Goal: Task Accomplishment & Management: Complete application form

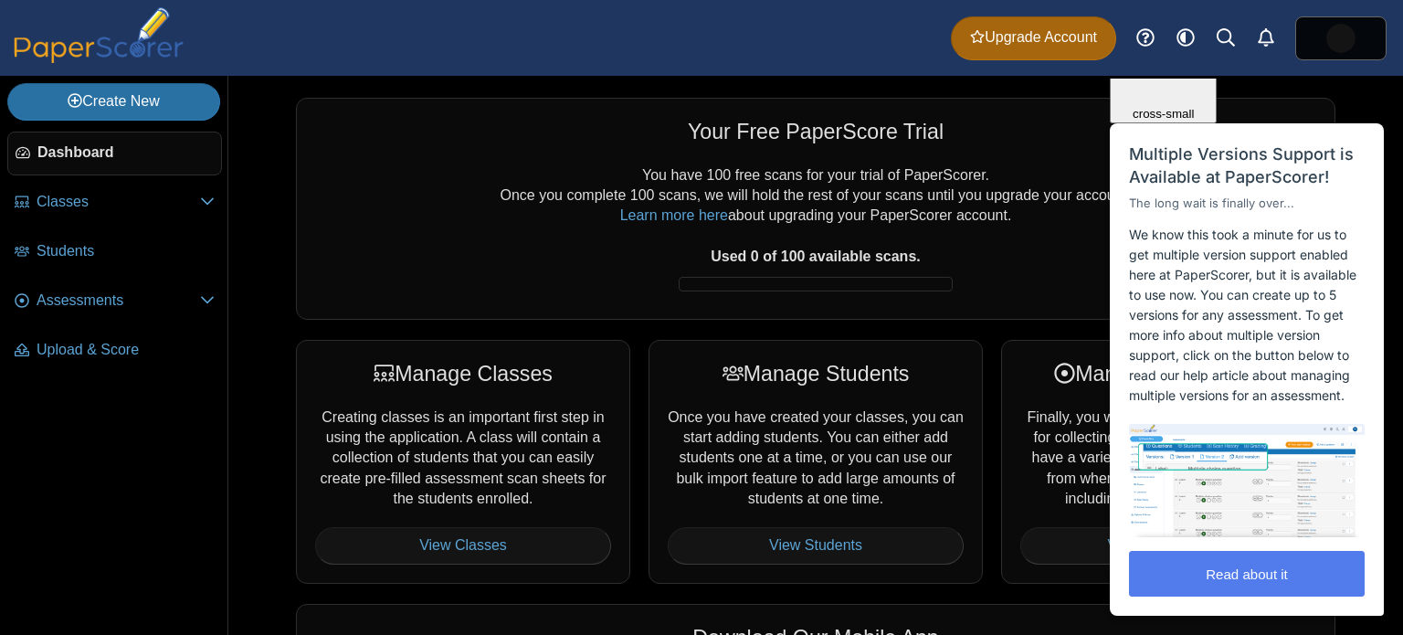
click at [1179, 12] on span "Close" at bounding box center [1163, 5] width 31 height 14
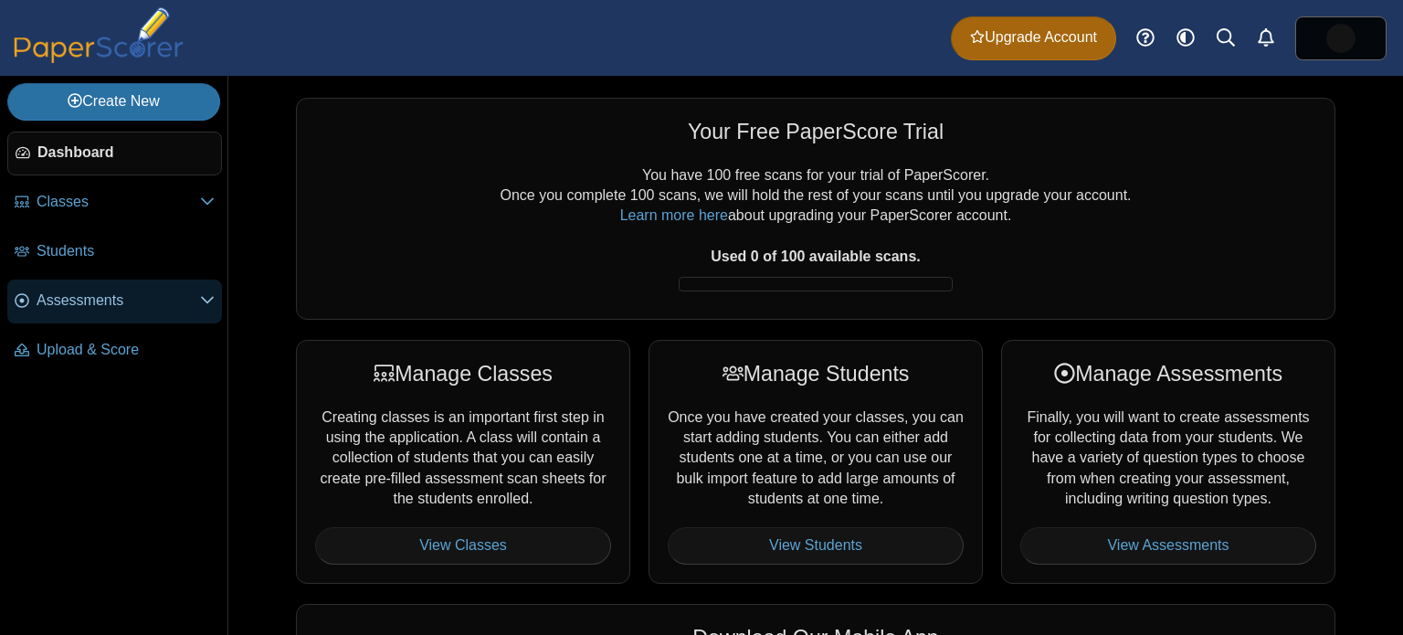
click at [95, 299] on span "Assessments" at bounding box center [118, 300] width 163 height 20
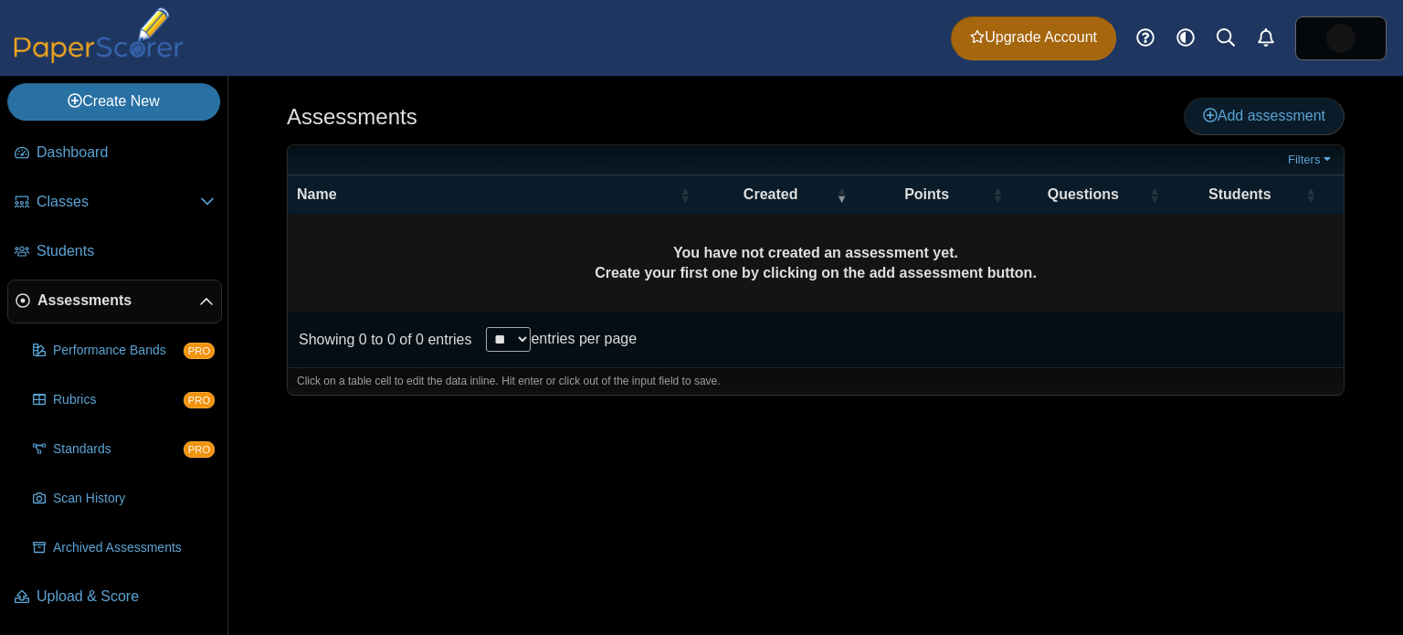
click at [1278, 108] on span "Add assessment" at bounding box center [1264, 116] width 122 height 16
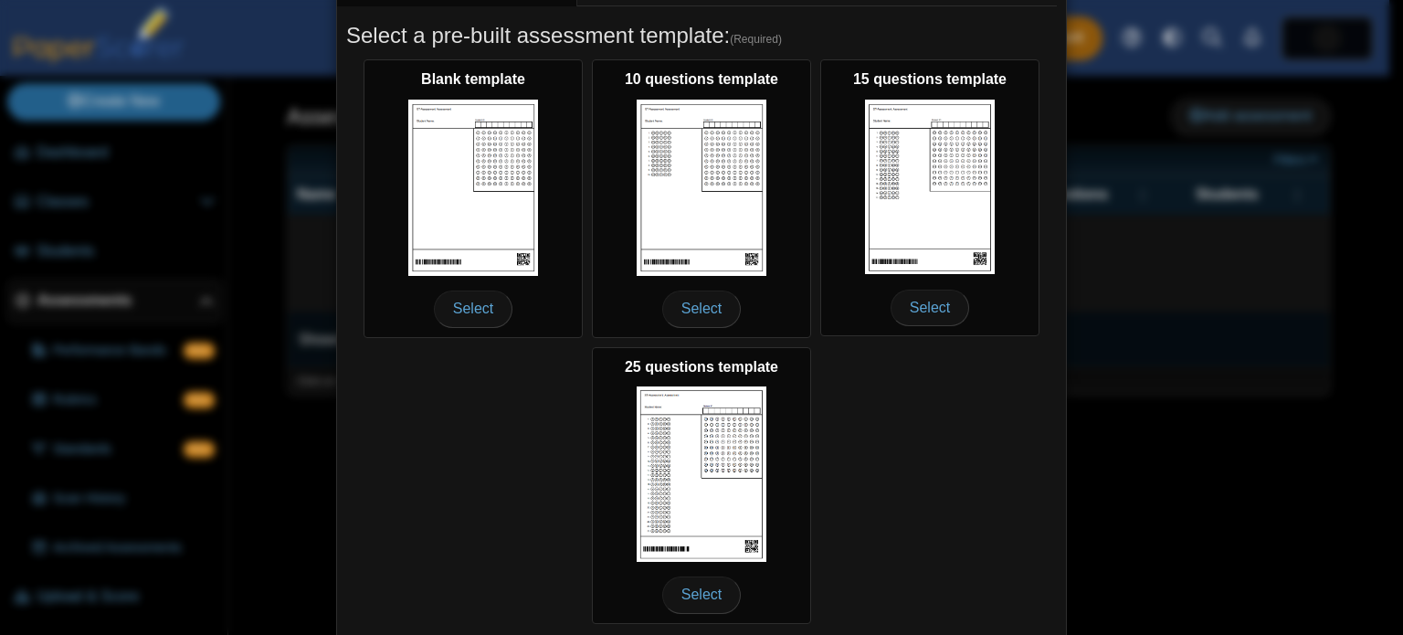
scroll to position [274, 0]
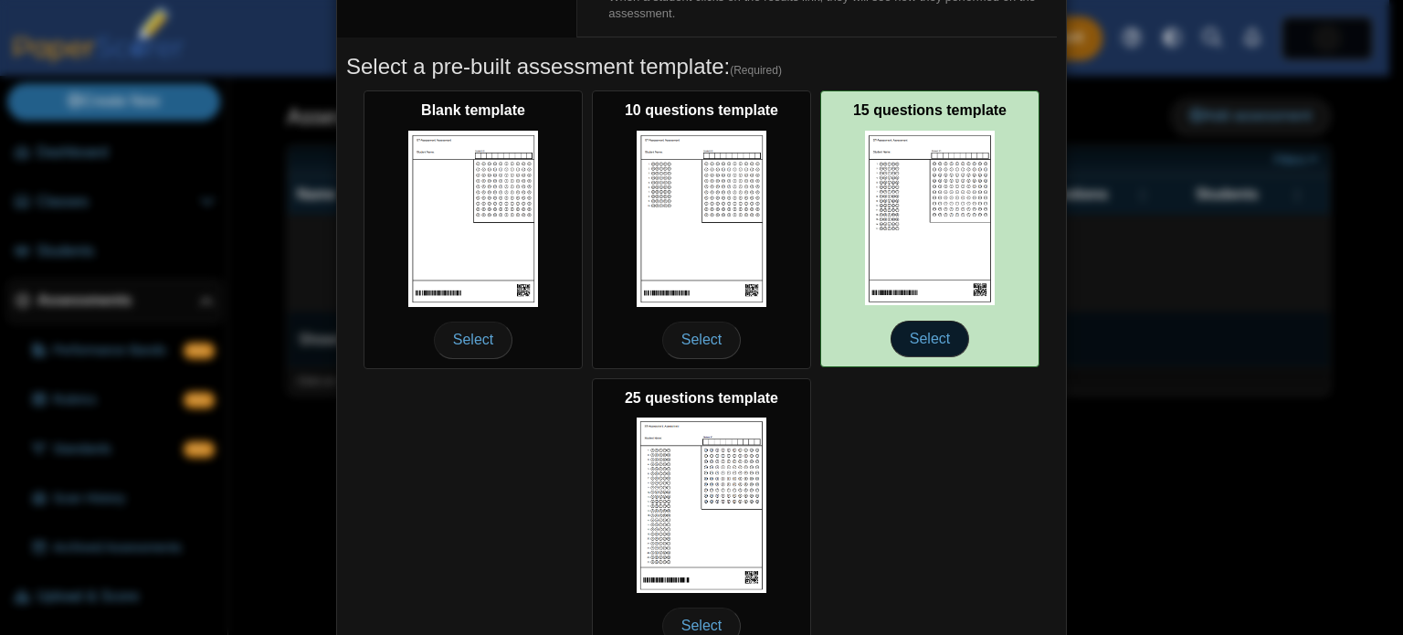
click at [931, 344] on span "Select" at bounding box center [929, 339] width 79 height 37
click at [932, 341] on span "Select" at bounding box center [929, 339] width 79 height 37
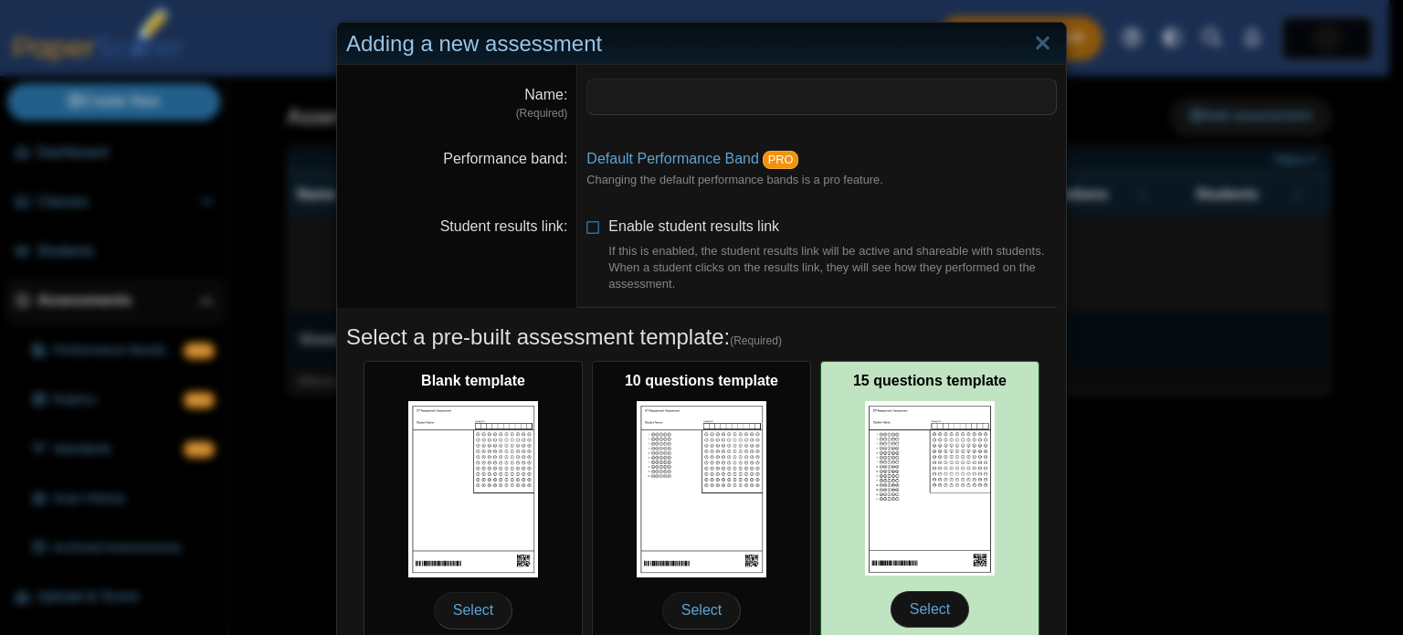
scroll to position [0, 0]
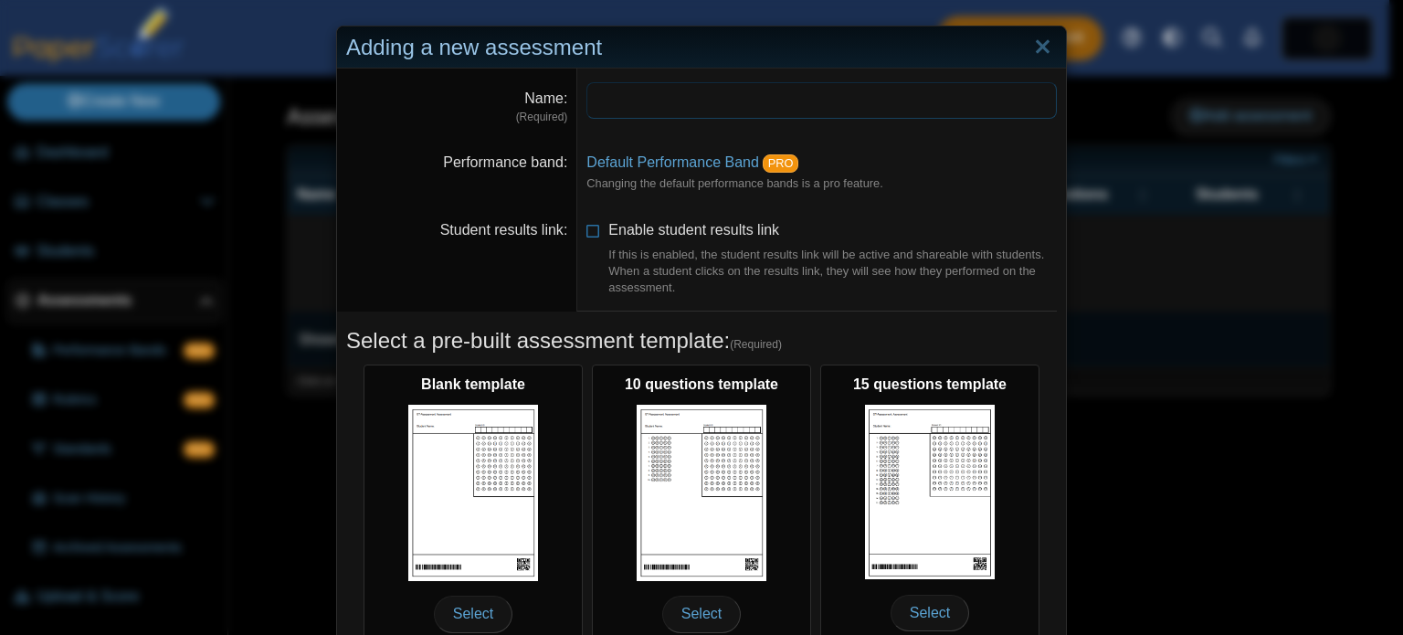
click at [636, 103] on input "Name" at bounding box center [821, 100] width 470 height 37
type input "*"
click at [646, 96] on input "**********" at bounding box center [821, 100] width 470 height 37
type input "**********"
click at [592, 231] on icon at bounding box center [593, 226] width 15 height 13
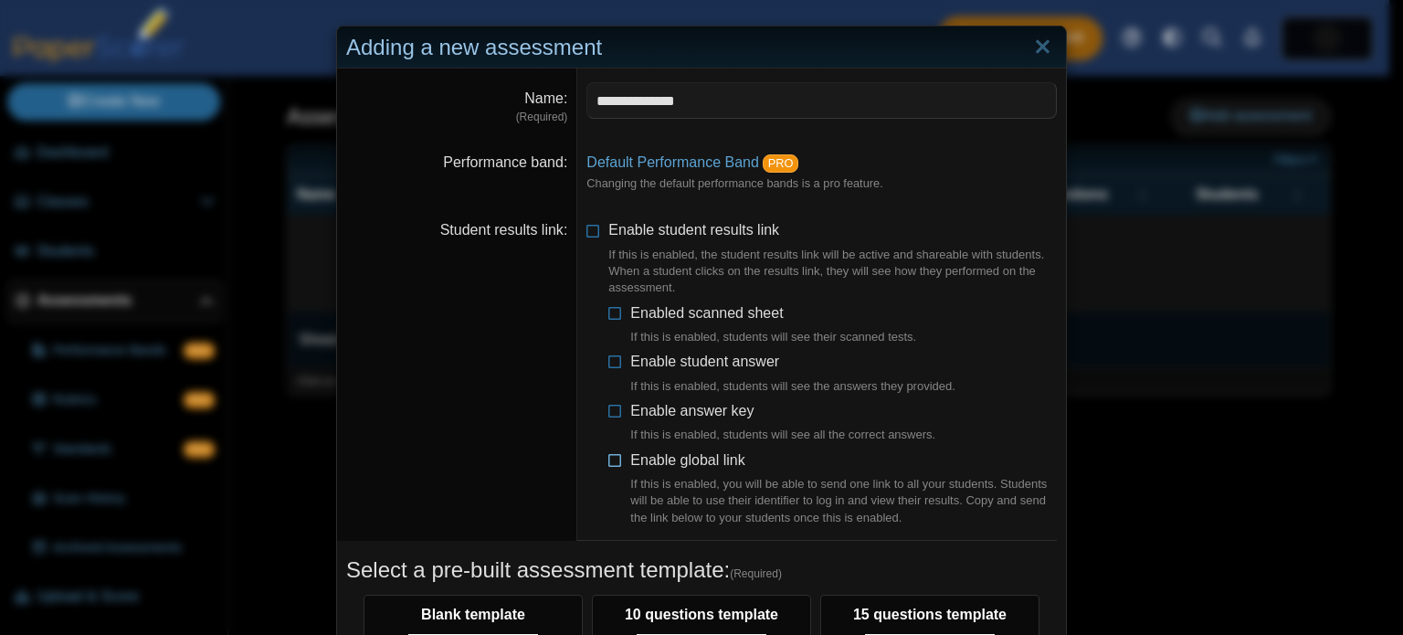
click at [608, 458] on icon at bounding box center [615, 456] width 15 height 13
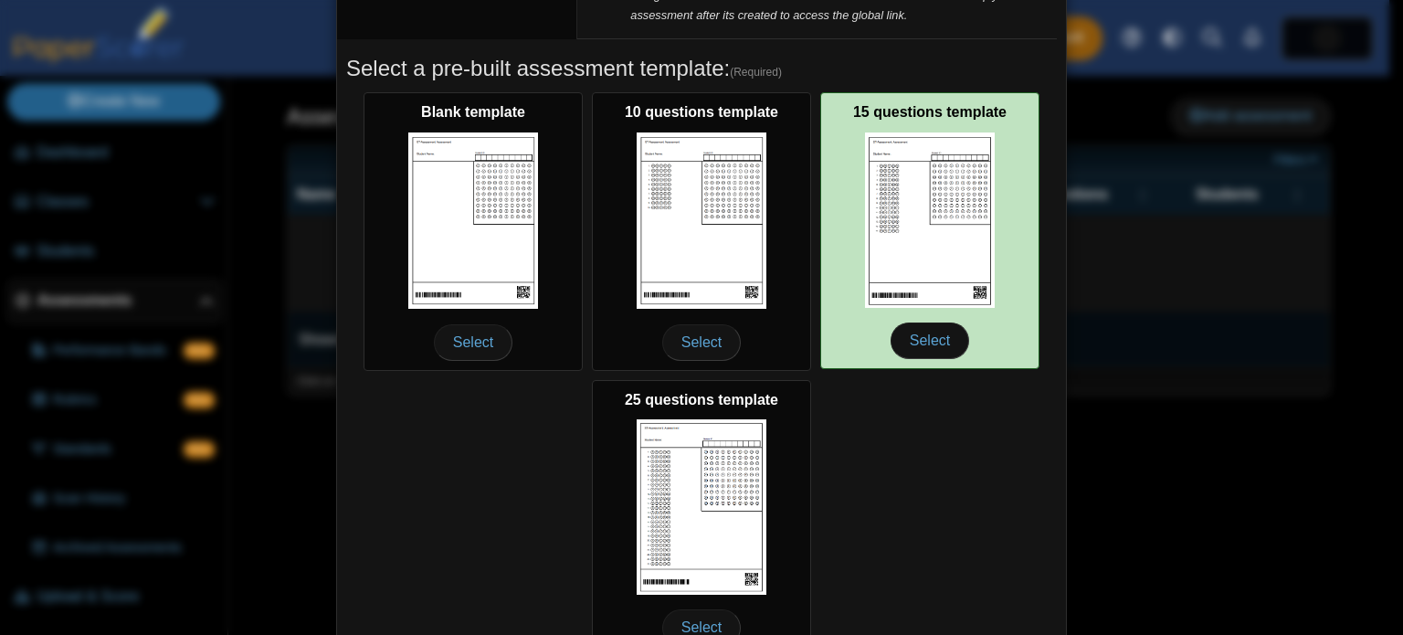
scroll to position [640, 0]
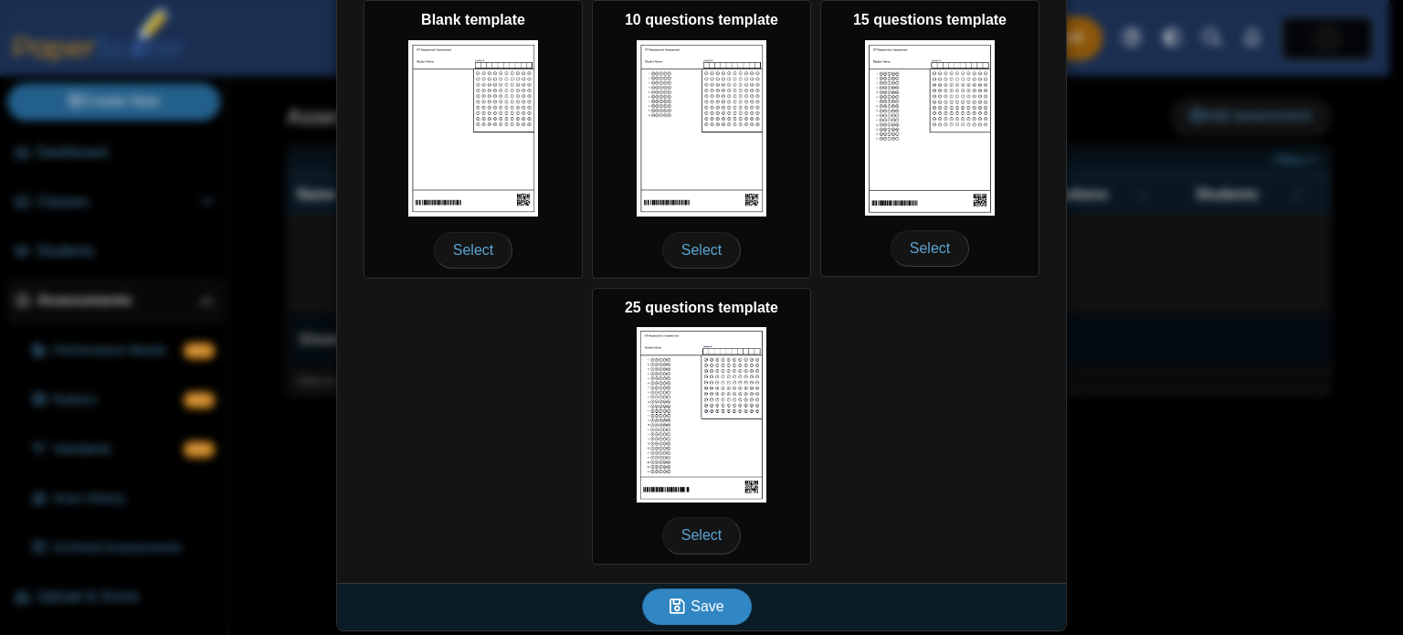
click at [703, 598] on span "Save" at bounding box center [706, 606] width 33 height 16
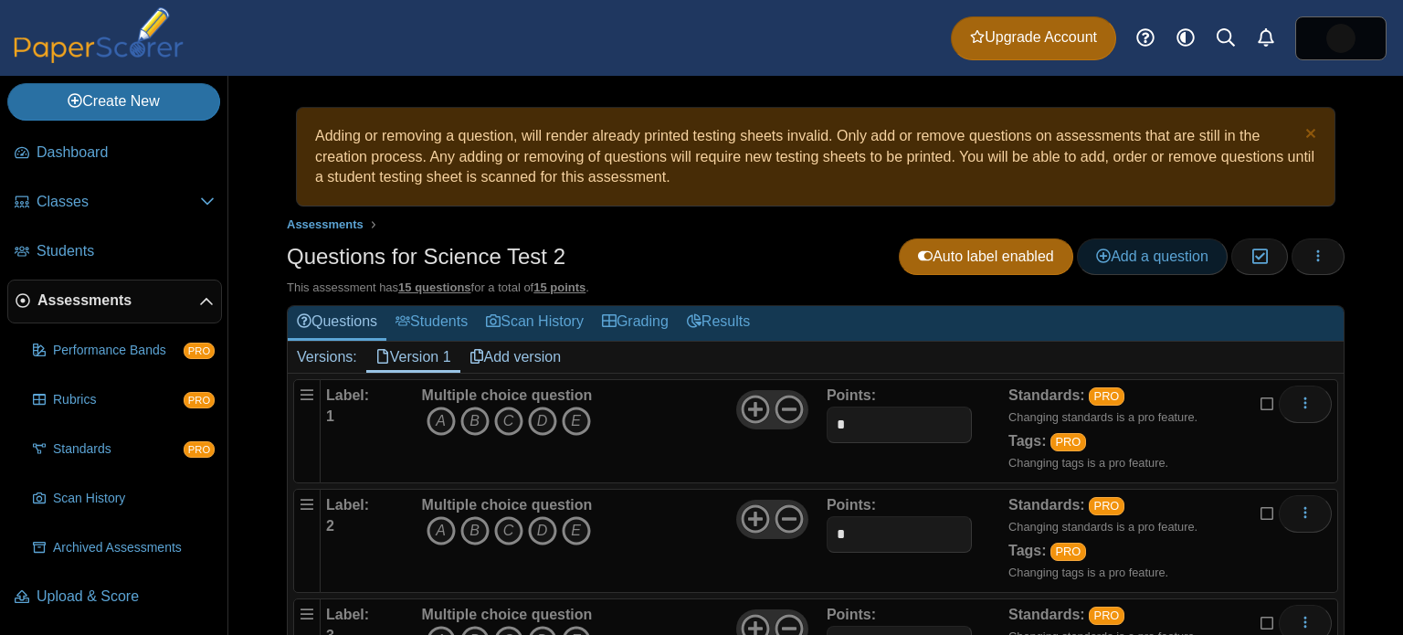
click at [1154, 266] on link "Add a question" at bounding box center [1152, 256] width 151 height 37
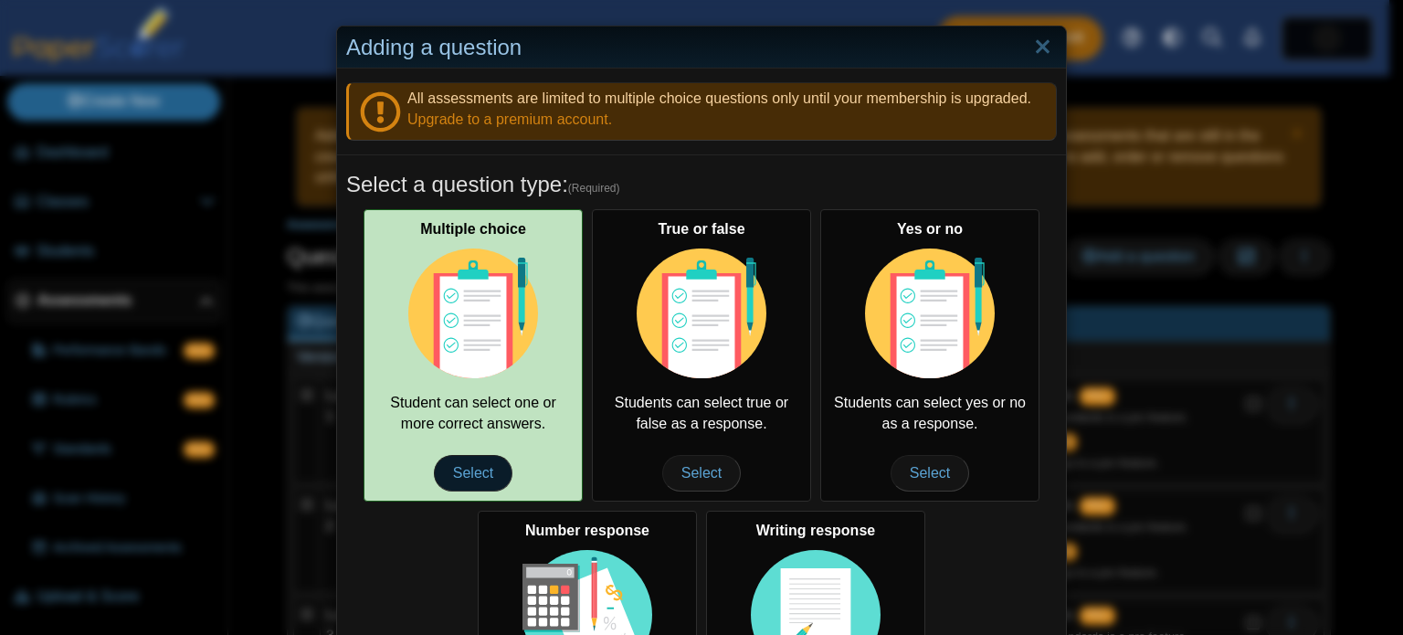
click at [470, 468] on span "Select" at bounding box center [473, 473] width 79 height 37
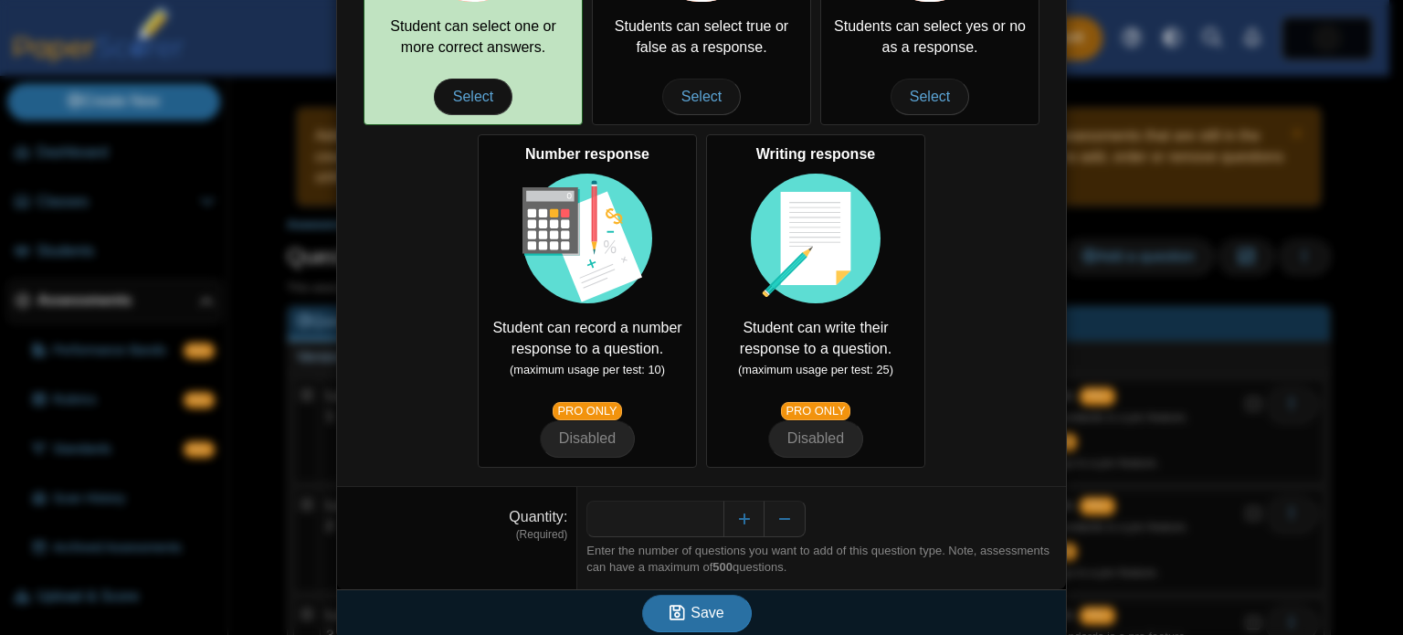
scroll to position [384, 0]
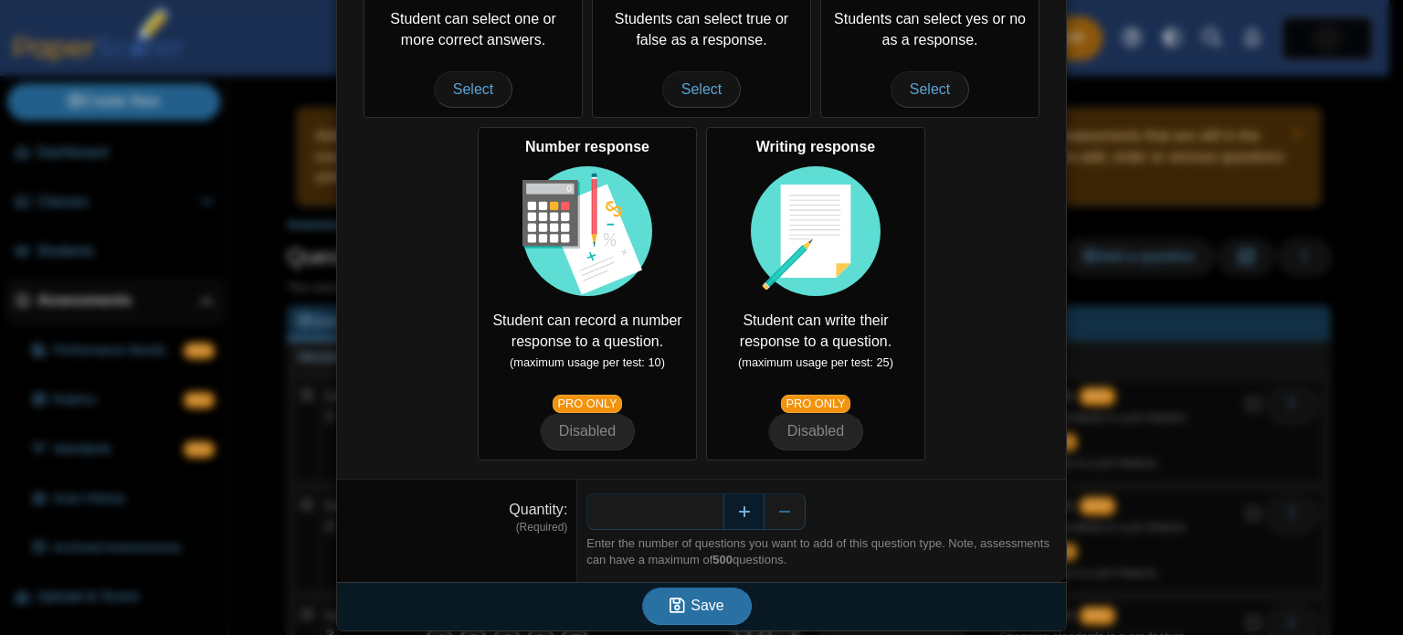
click at [734, 505] on button "Increase" at bounding box center [743, 511] width 41 height 37
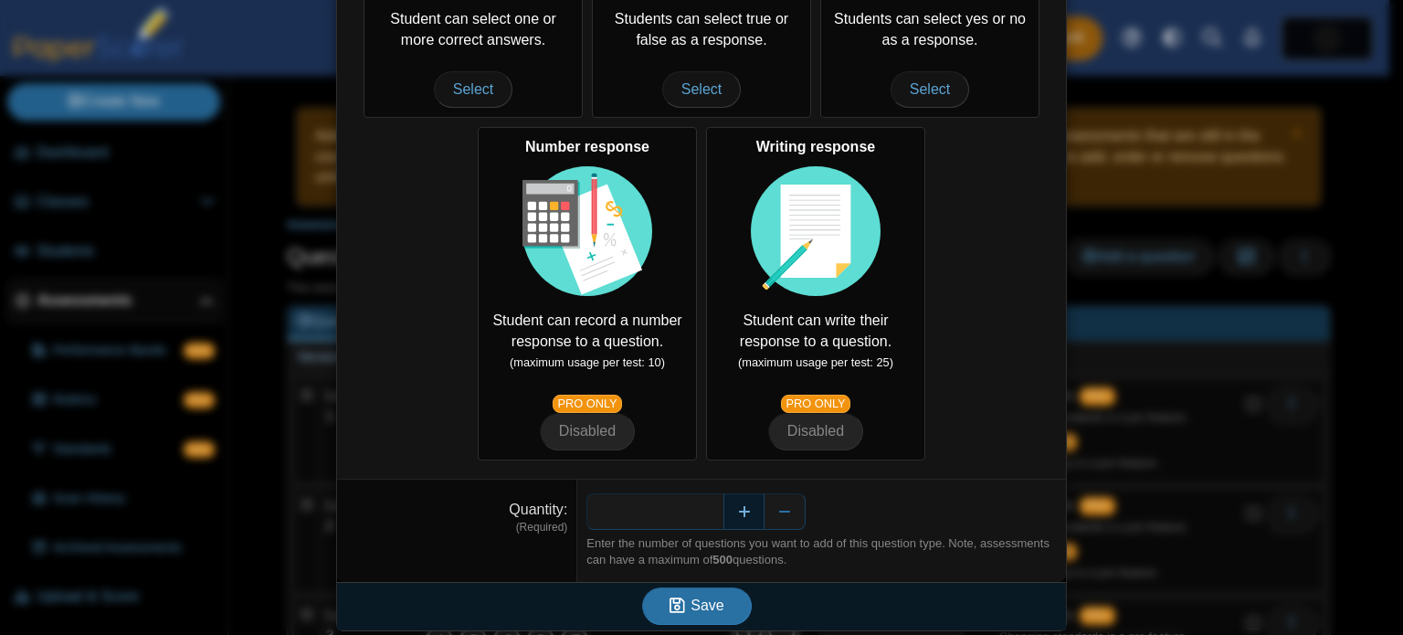
click at [734, 505] on button "Increase" at bounding box center [743, 511] width 41 height 37
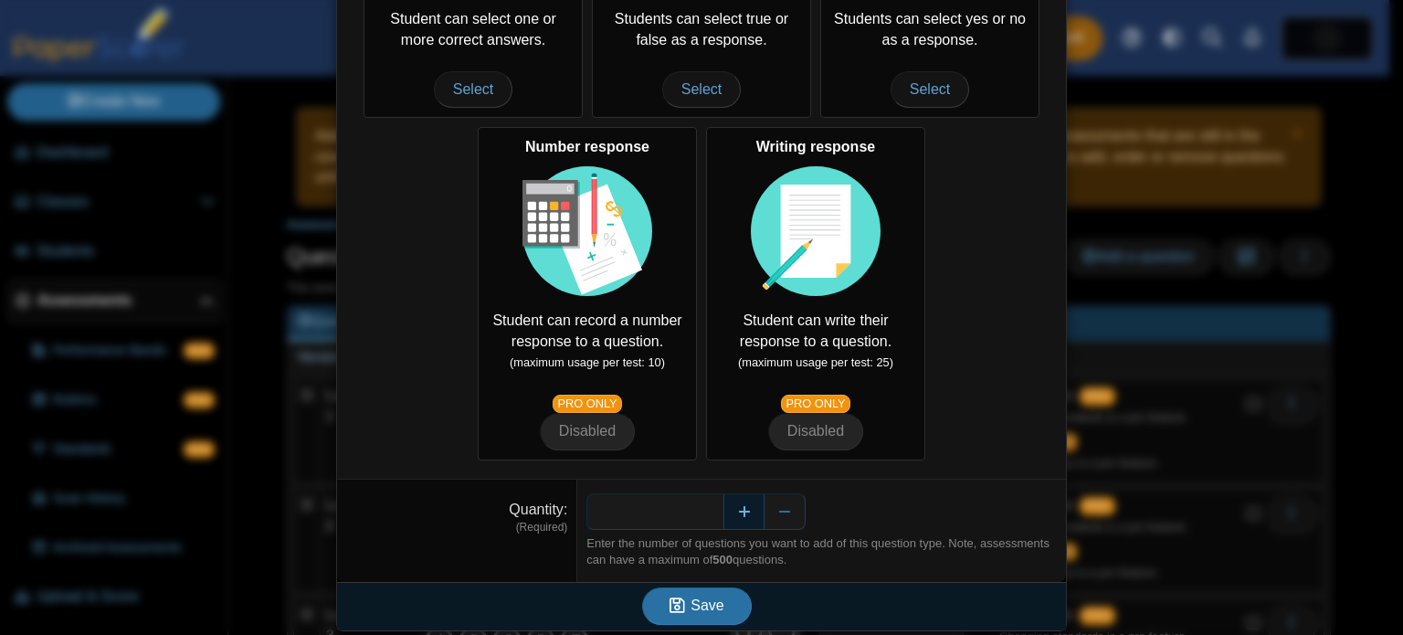
click at [734, 505] on button "Increase" at bounding box center [743, 511] width 41 height 37
type input "**"
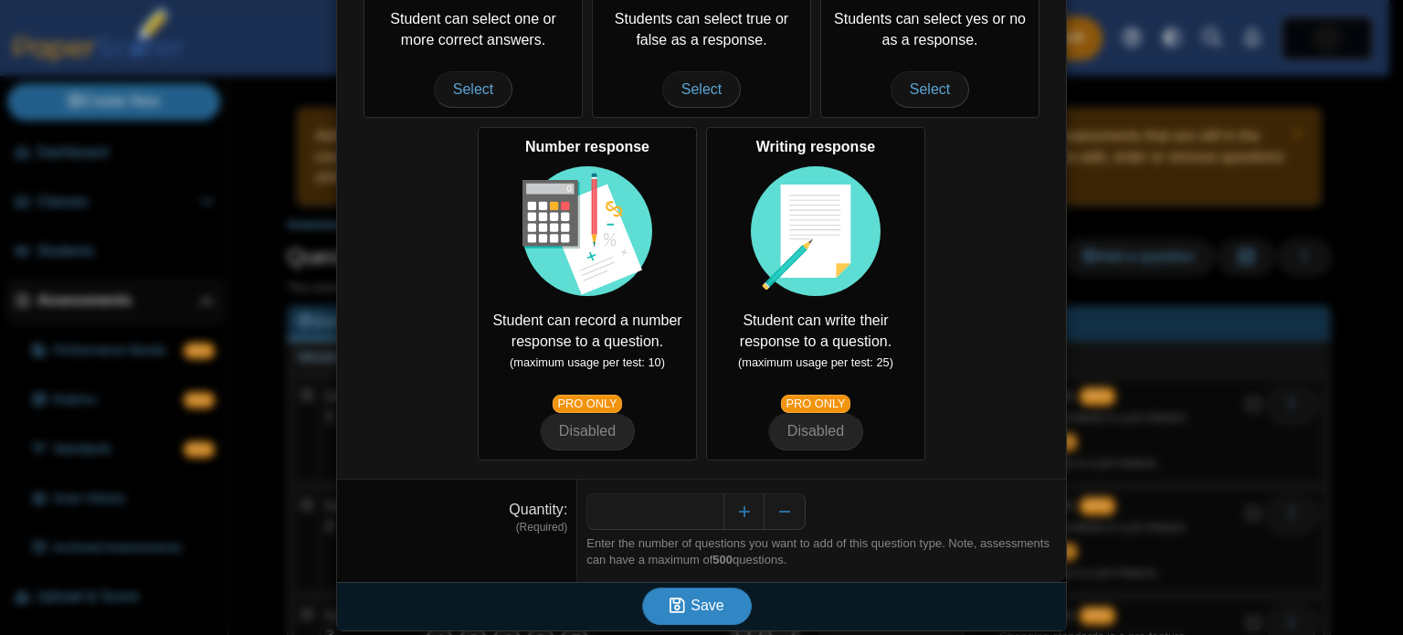
click at [700, 602] on span "Save" at bounding box center [706, 605] width 33 height 16
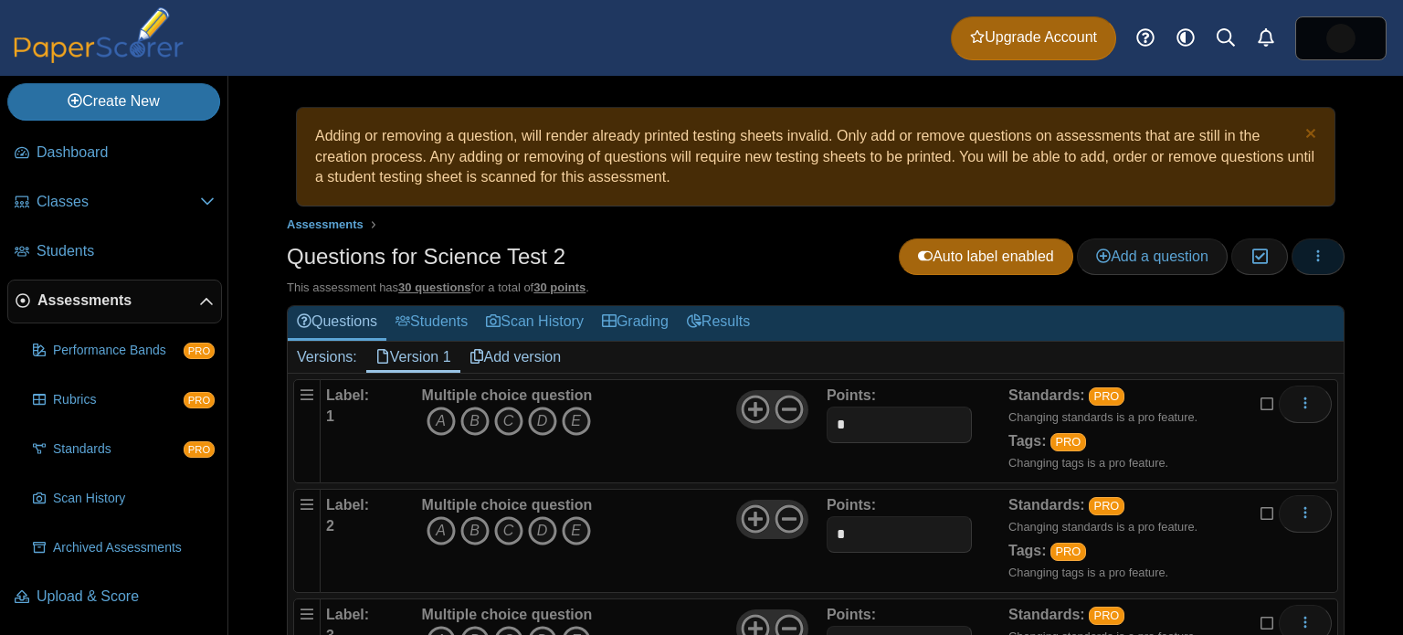
click at [1315, 265] on button "button" at bounding box center [1317, 256] width 53 height 37
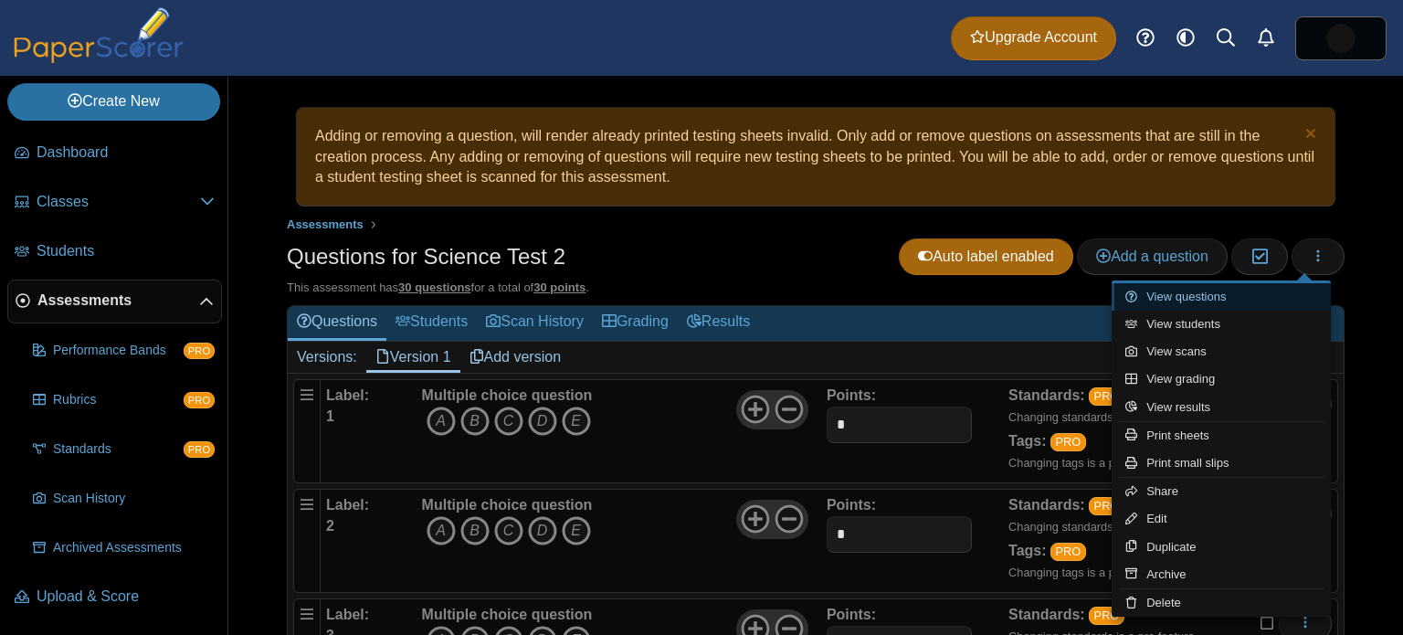
click at [1176, 302] on link "View questions" at bounding box center [1220, 296] width 219 height 27
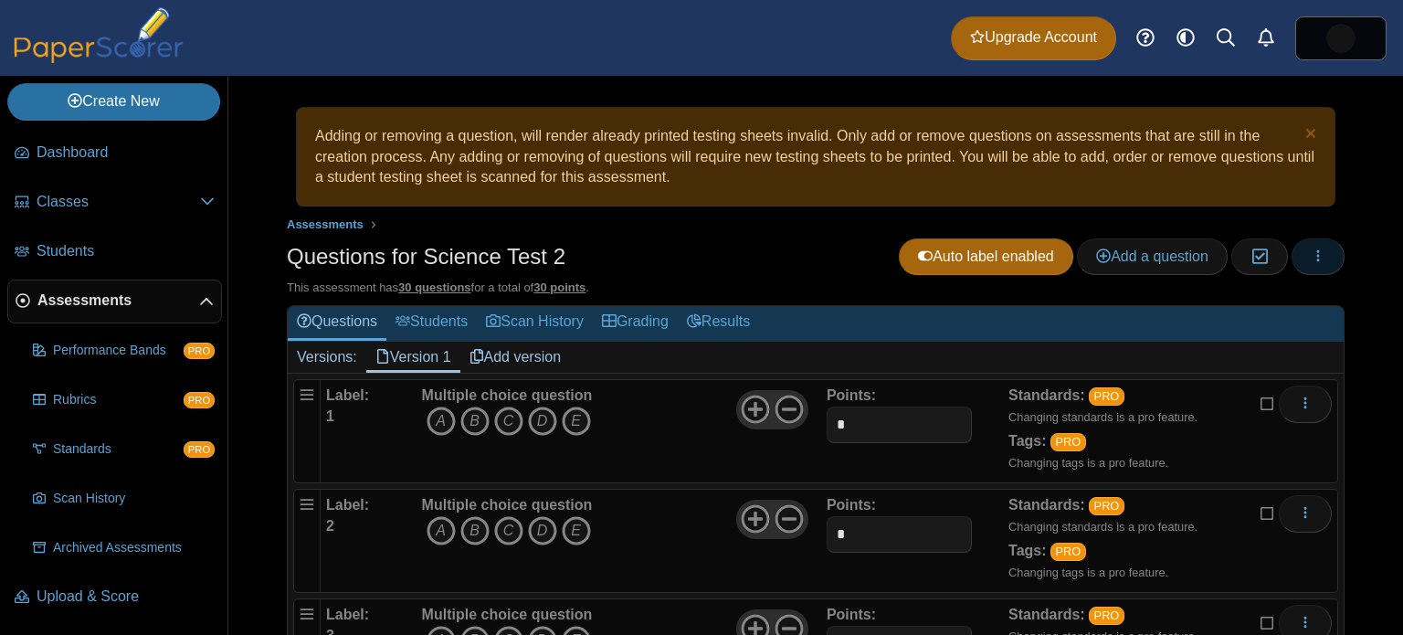
click at [1310, 257] on icon "button" at bounding box center [1317, 255] width 15 height 15
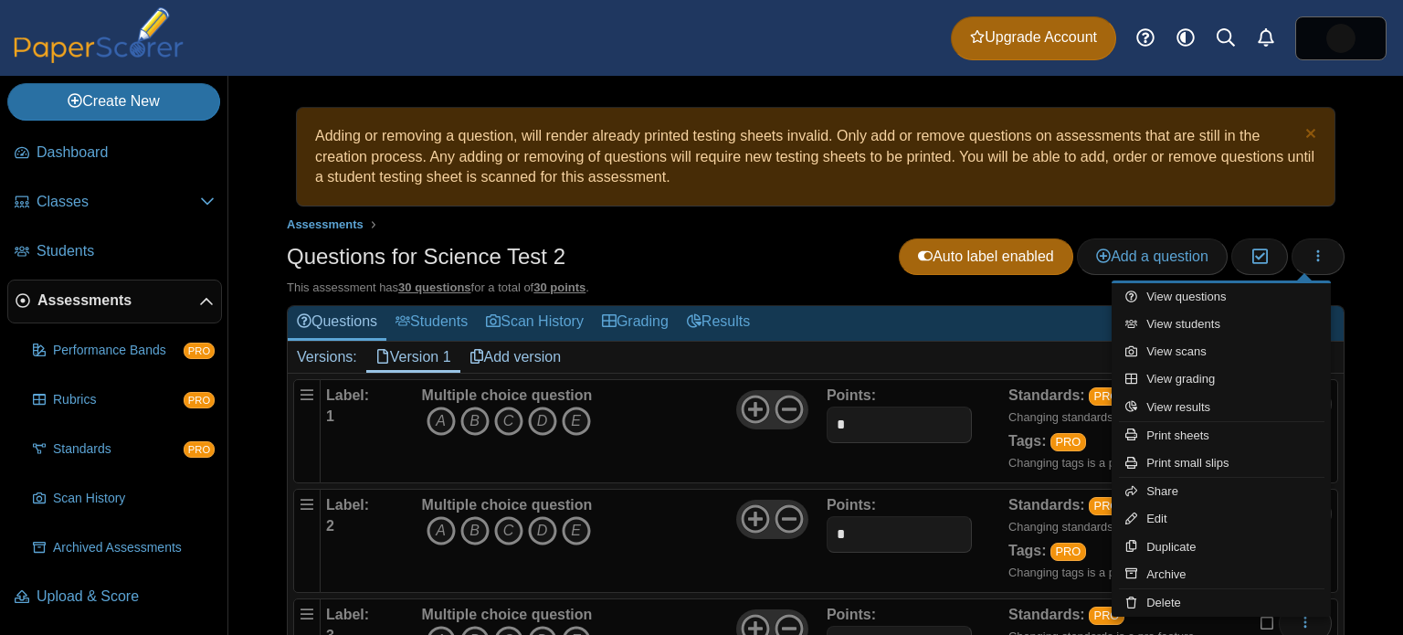
click at [472, 390] on b "Multiple choice question" at bounding box center [507, 395] width 171 height 16
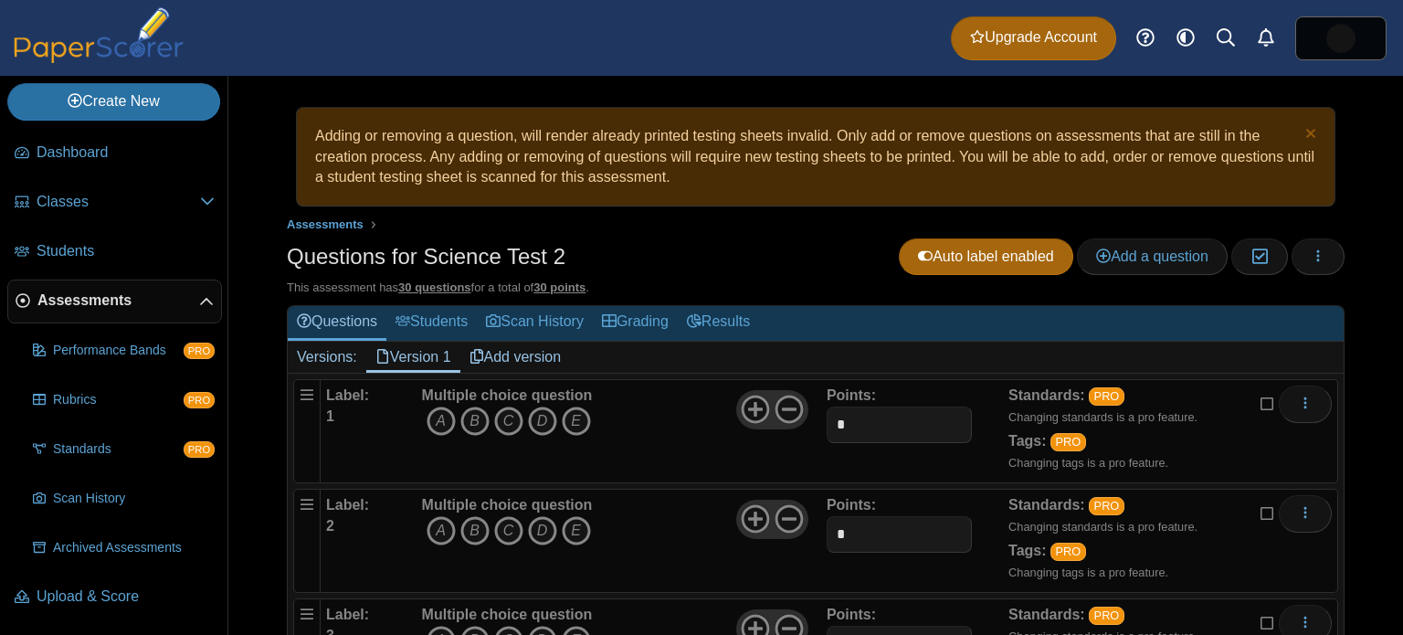
click at [508, 390] on b "Multiple choice question" at bounding box center [507, 395] width 171 height 16
click at [434, 288] on u "30 questions" at bounding box center [434, 287] width 72 height 14
click at [1300, 398] on button "More options" at bounding box center [1304, 403] width 53 height 37
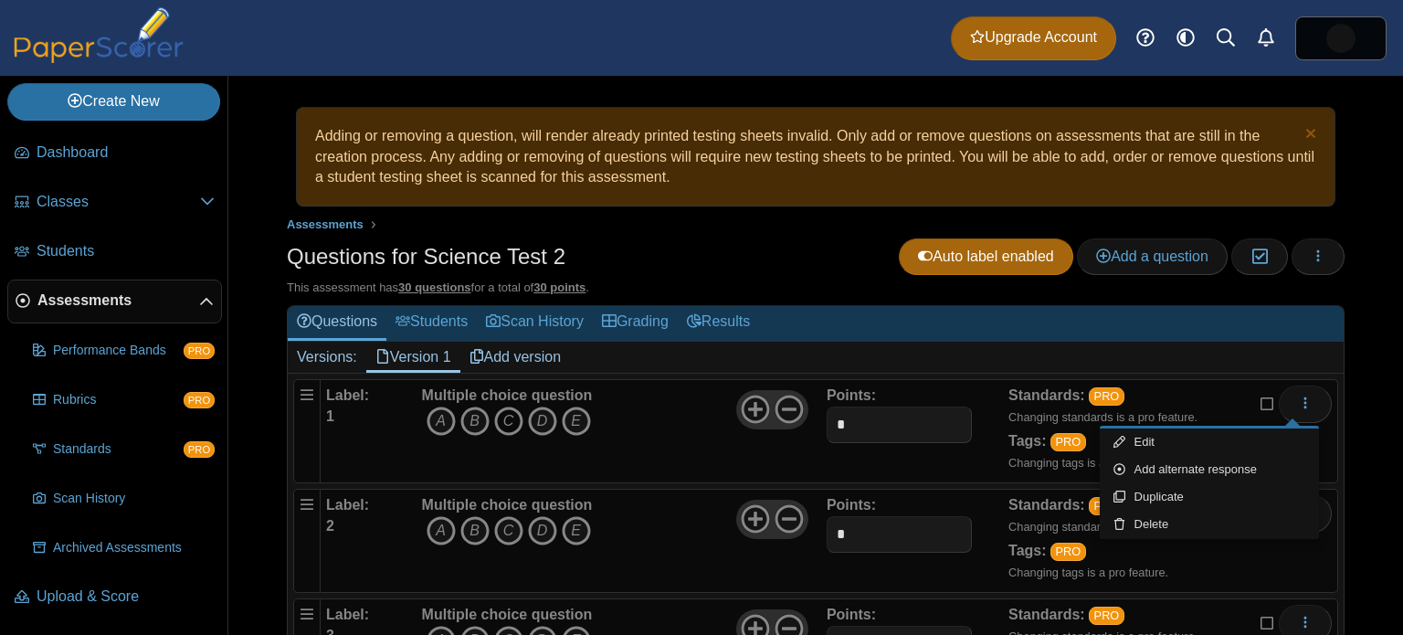
click at [509, 416] on icon "C" at bounding box center [508, 420] width 29 height 29
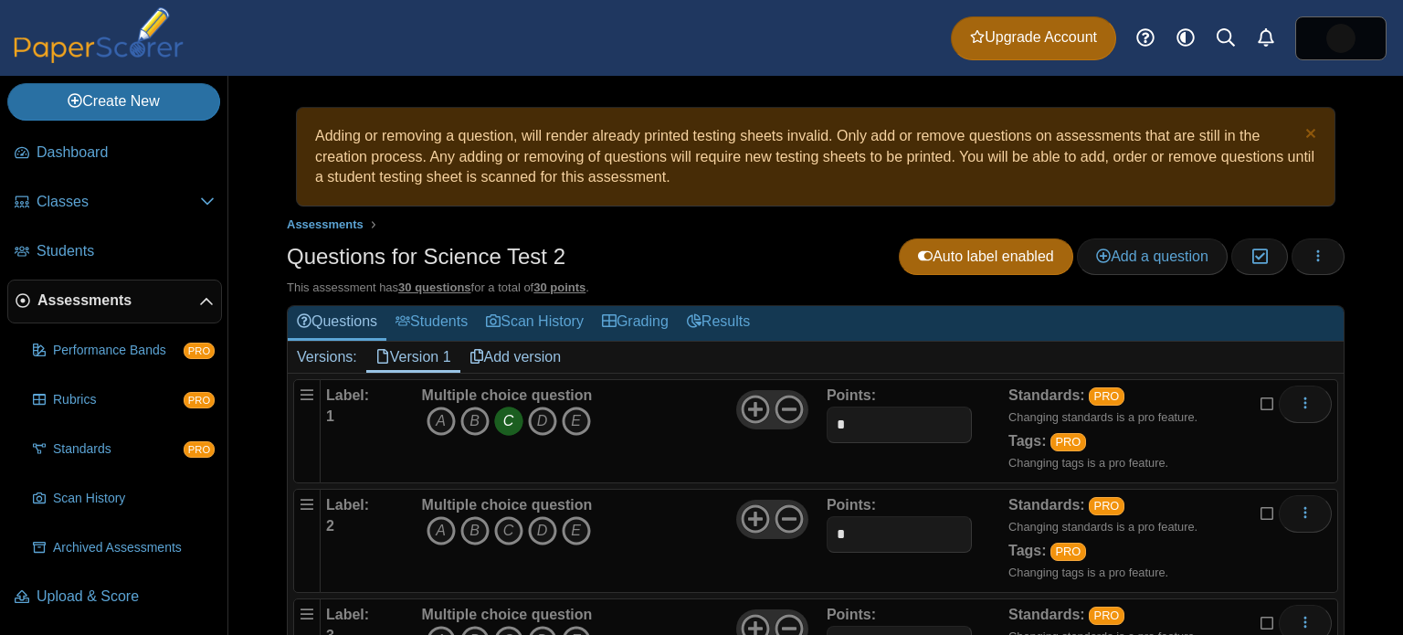
click at [504, 421] on icon "C" at bounding box center [508, 420] width 29 height 29
click at [1298, 406] on icon "More options" at bounding box center [1305, 402] width 15 height 15
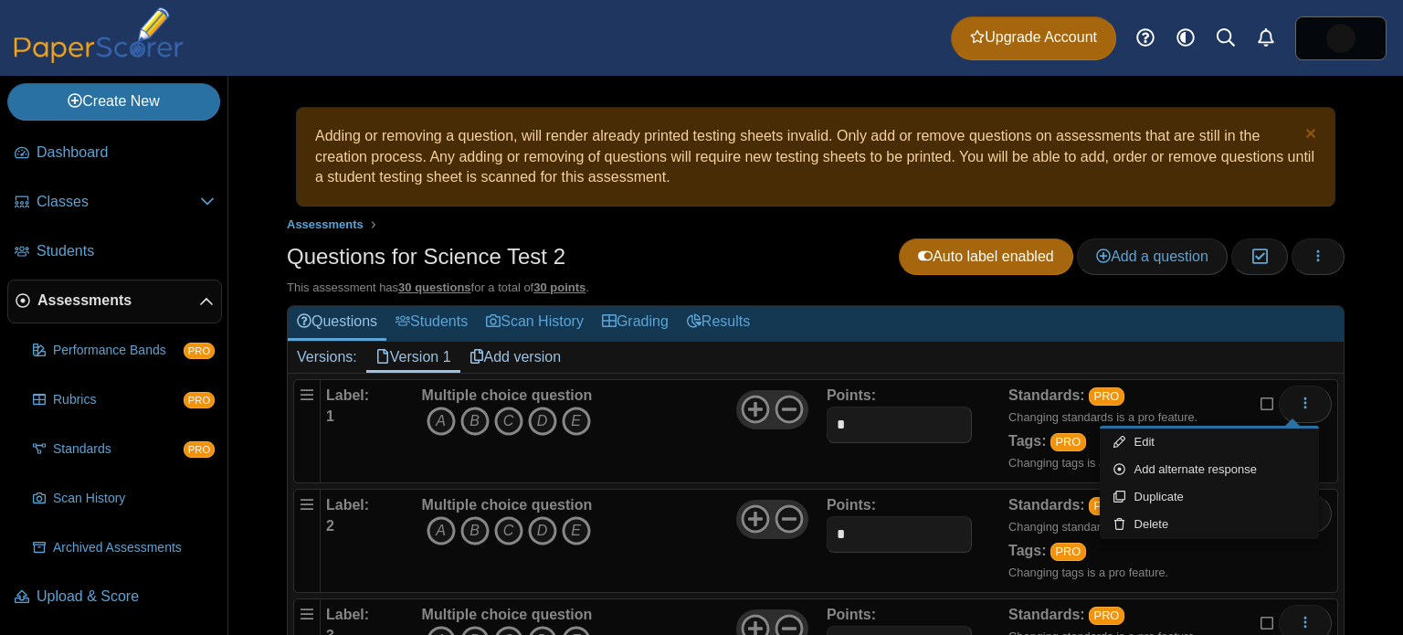
click at [1299, 354] on h2 "Versions: Version 1 Add version" at bounding box center [816, 358] width 1056 height 32
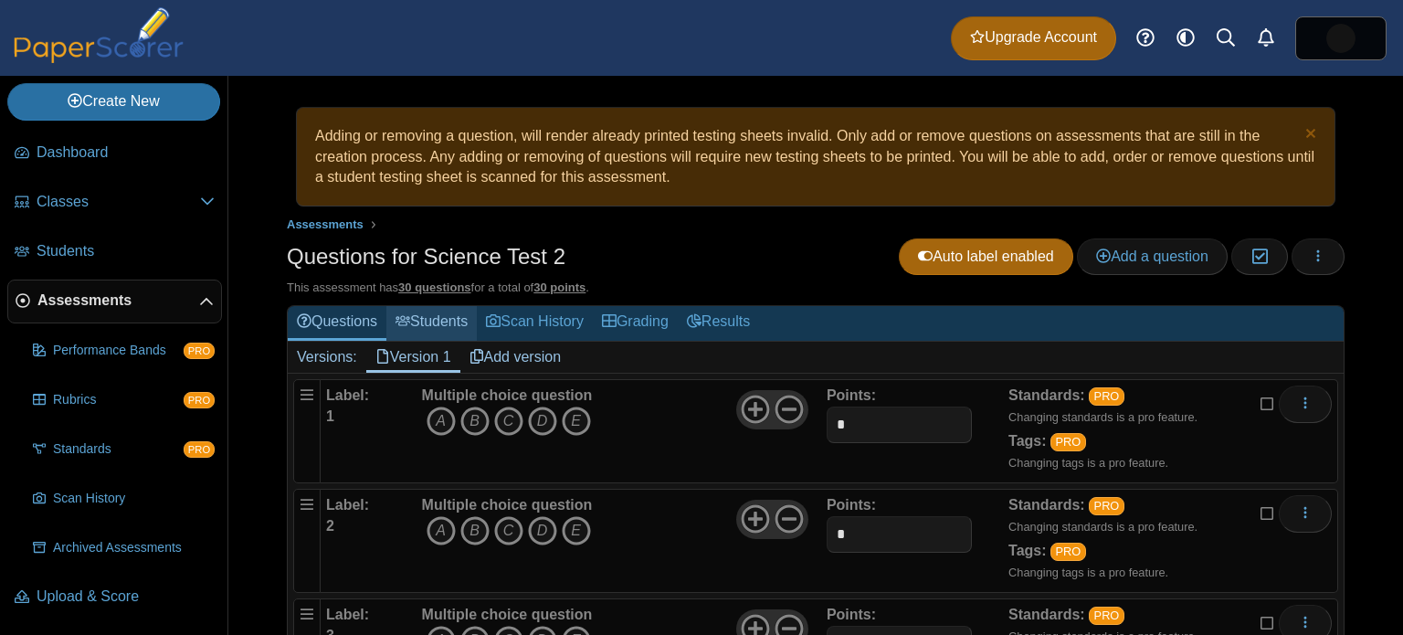
click at [435, 317] on link "Students" at bounding box center [431, 323] width 90 height 34
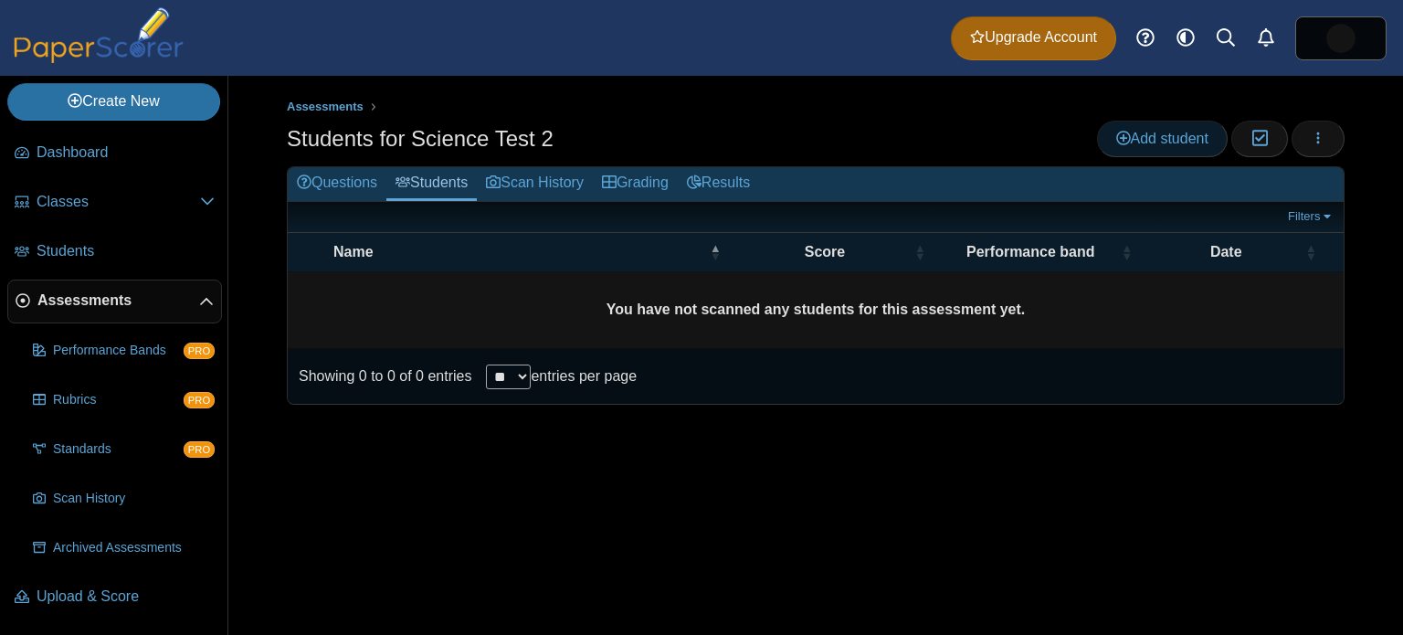
click at [1144, 134] on span "Add student" at bounding box center [1162, 139] width 92 height 16
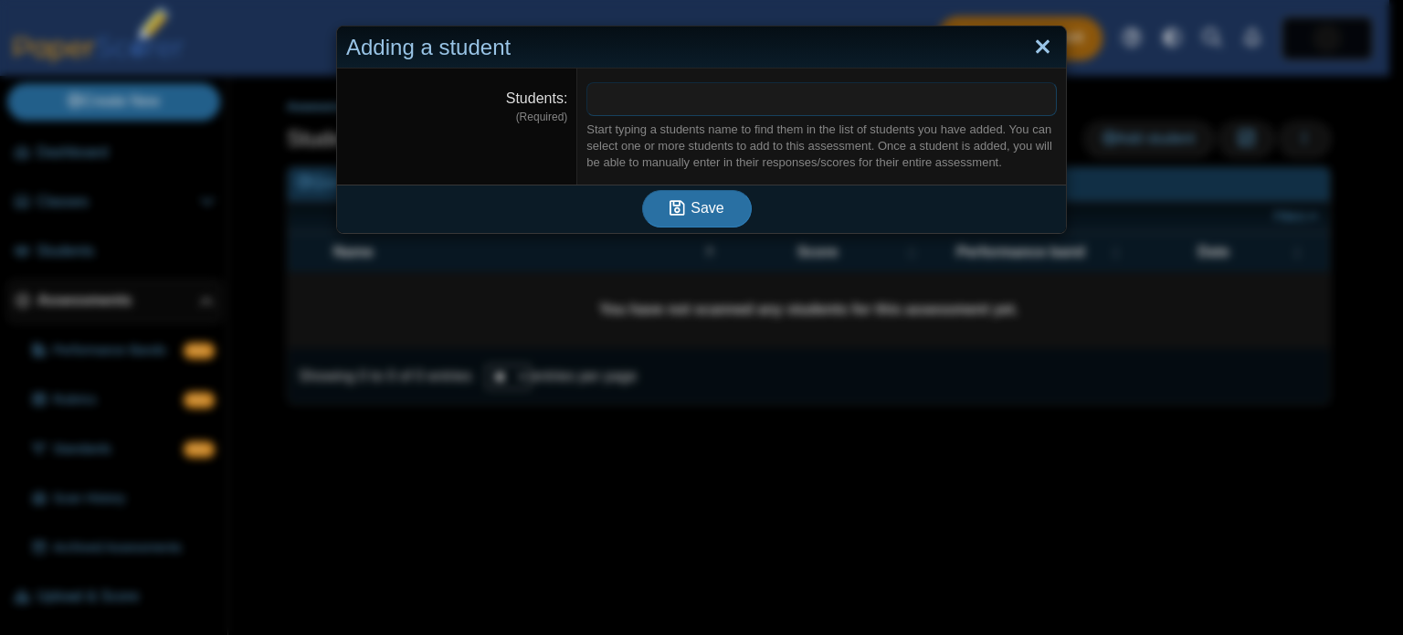
click at [1032, 44] on link "Close" at bounding box center [1042, 47] width 28 height 31
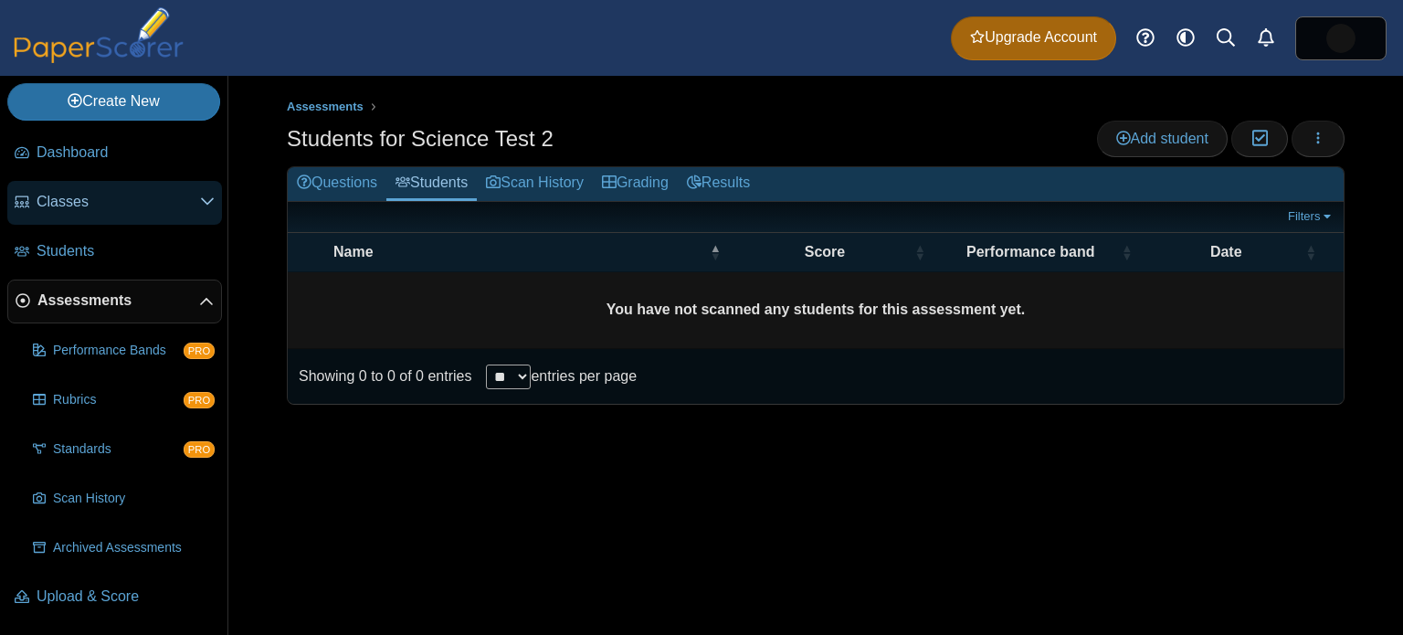
click at [174, 201] on span "Classes" at bounding box center [118, 202] width 163 height 20
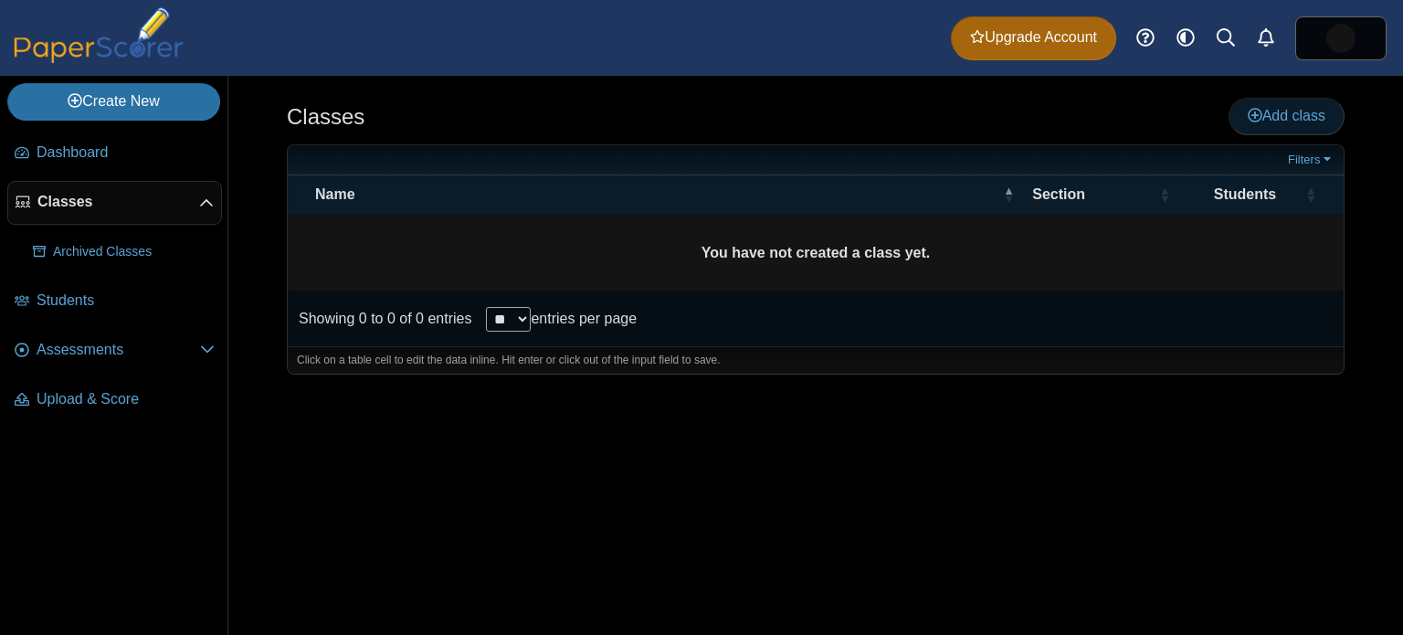
click at [1300, 108] on span "Add class" at bounding box center [1286, 116] width 78 height 16
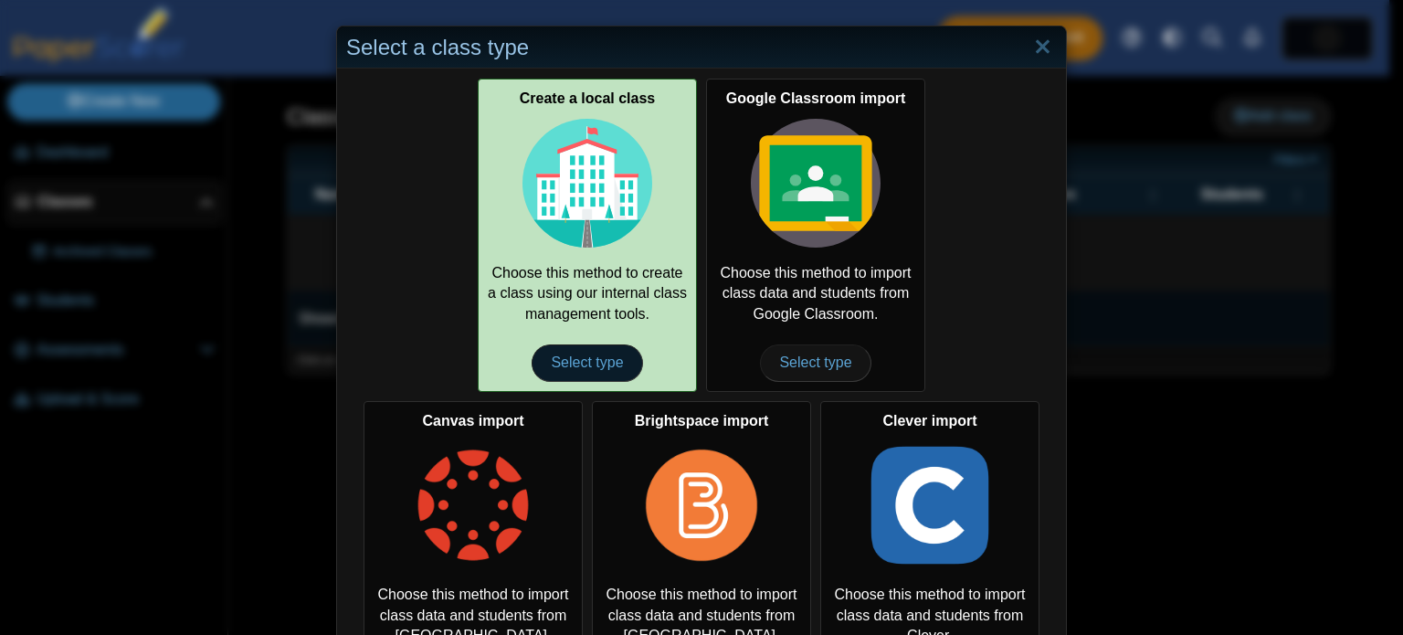
click at [576, 359] on span "Select type" at bounding box center [586, 362] width 110 height 37
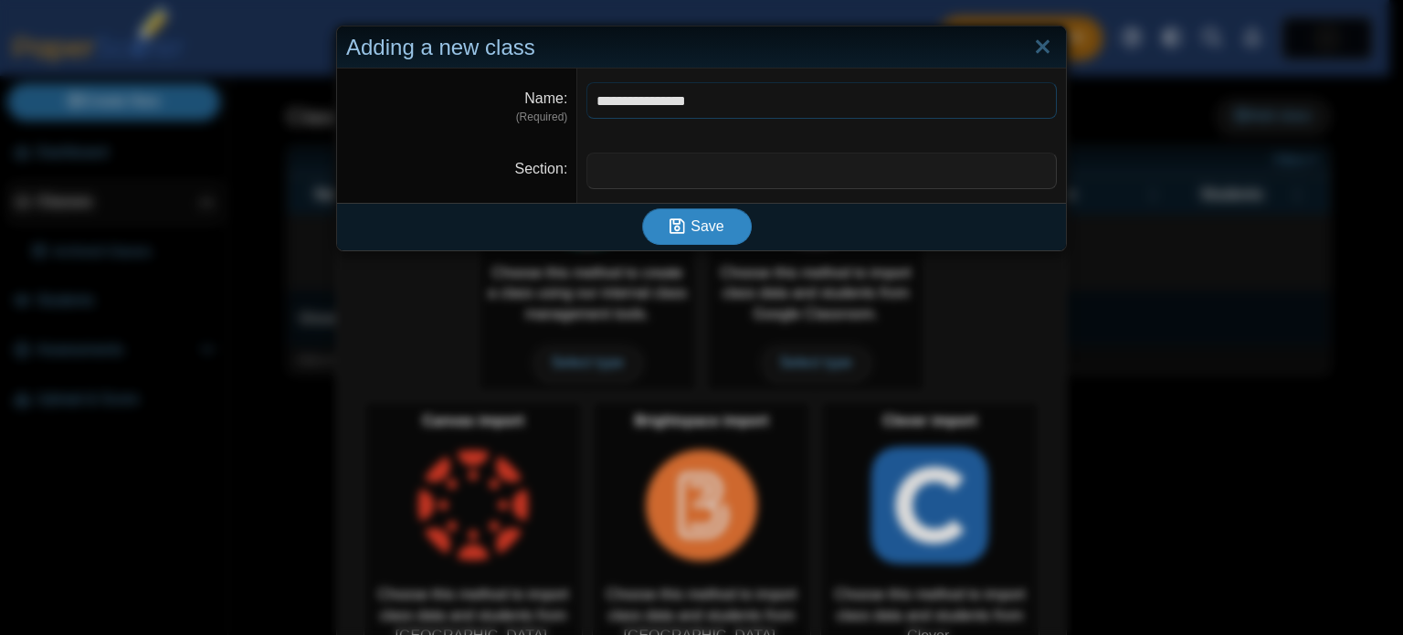
type input "**********"
click at [700, 227] on span "Save" at bounding box center [706, 226] width 33 height 16
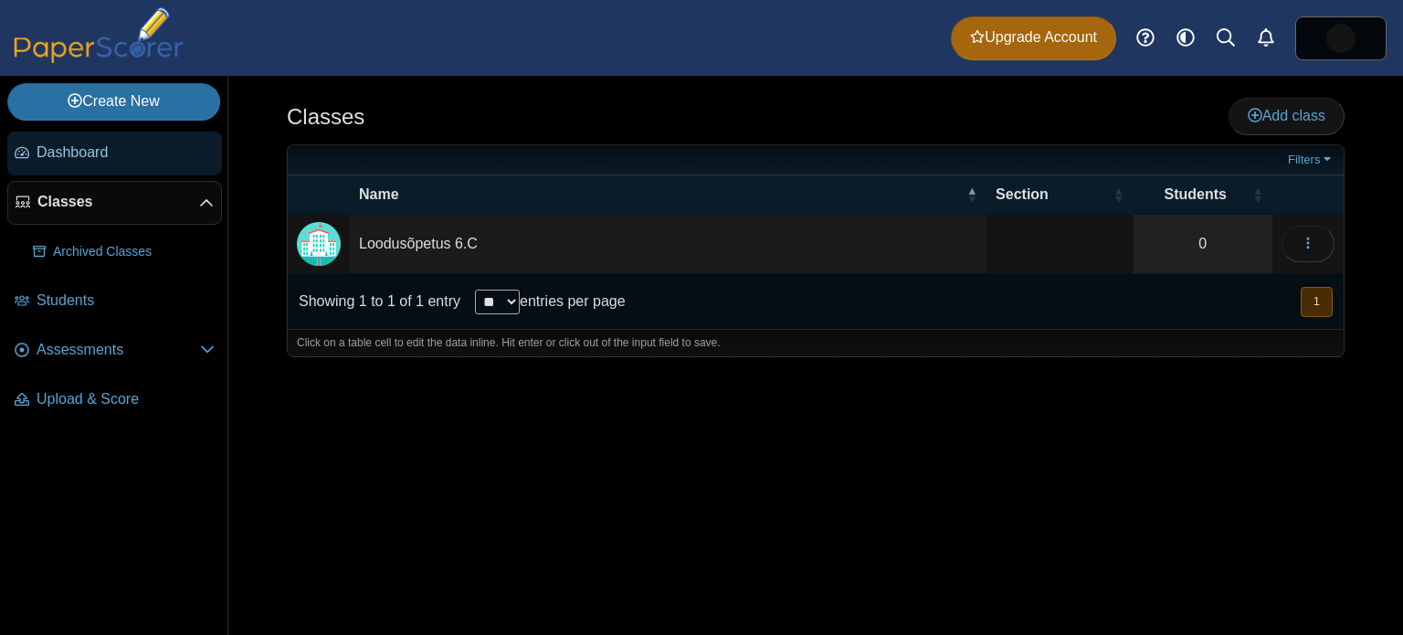
click at [65, 149] on span "Dashboard" at bounding box center [126, 152] width 178 height 20
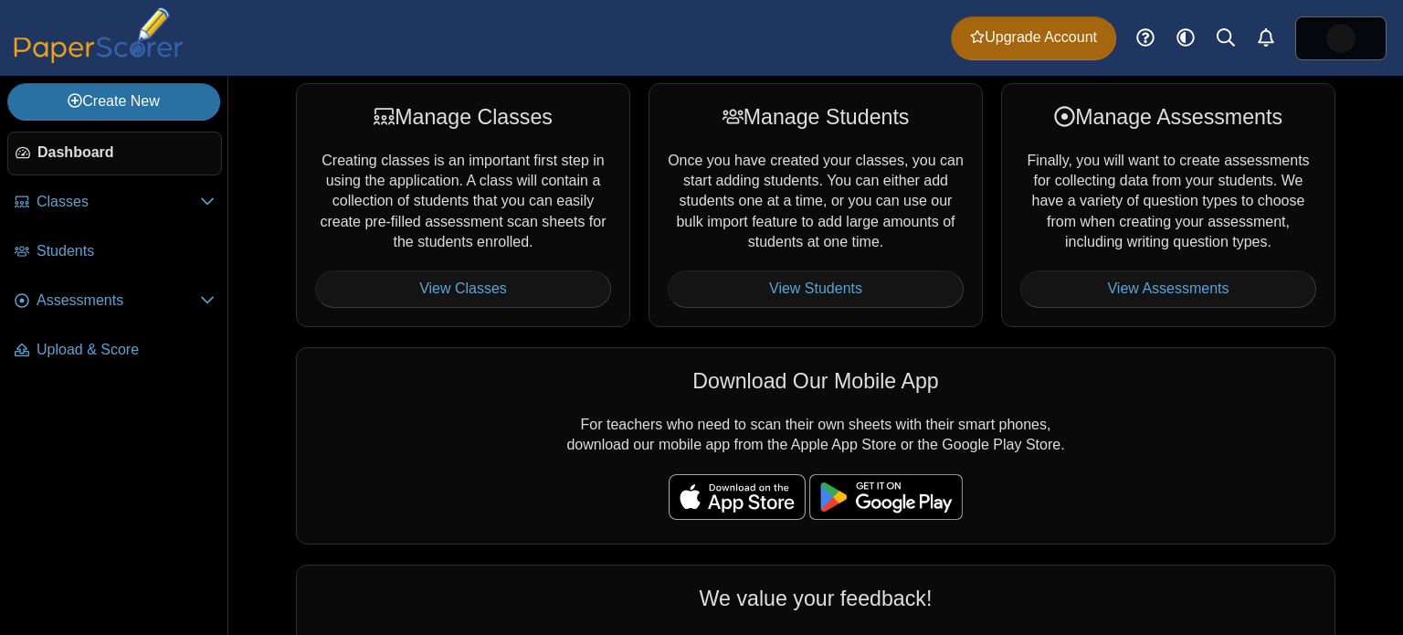
scroll to position [274, 0]
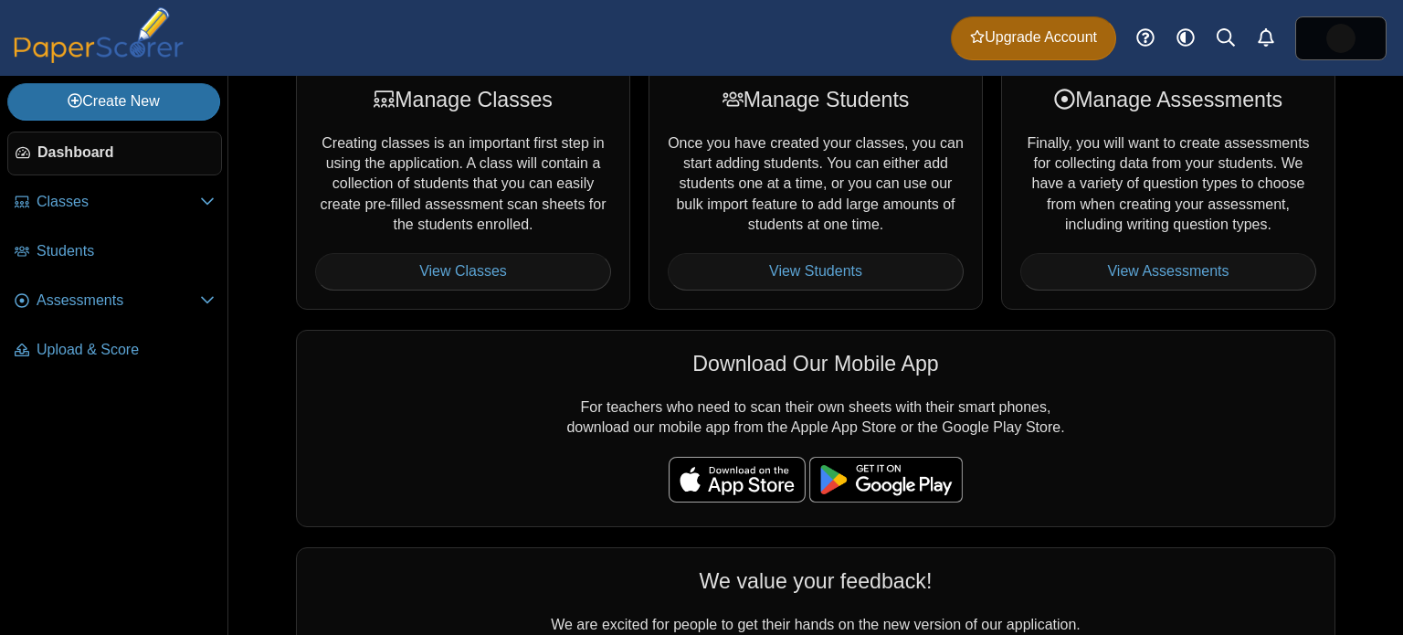
click at [916, 467] on img at bounding box center [885, 480] width 153 height 46
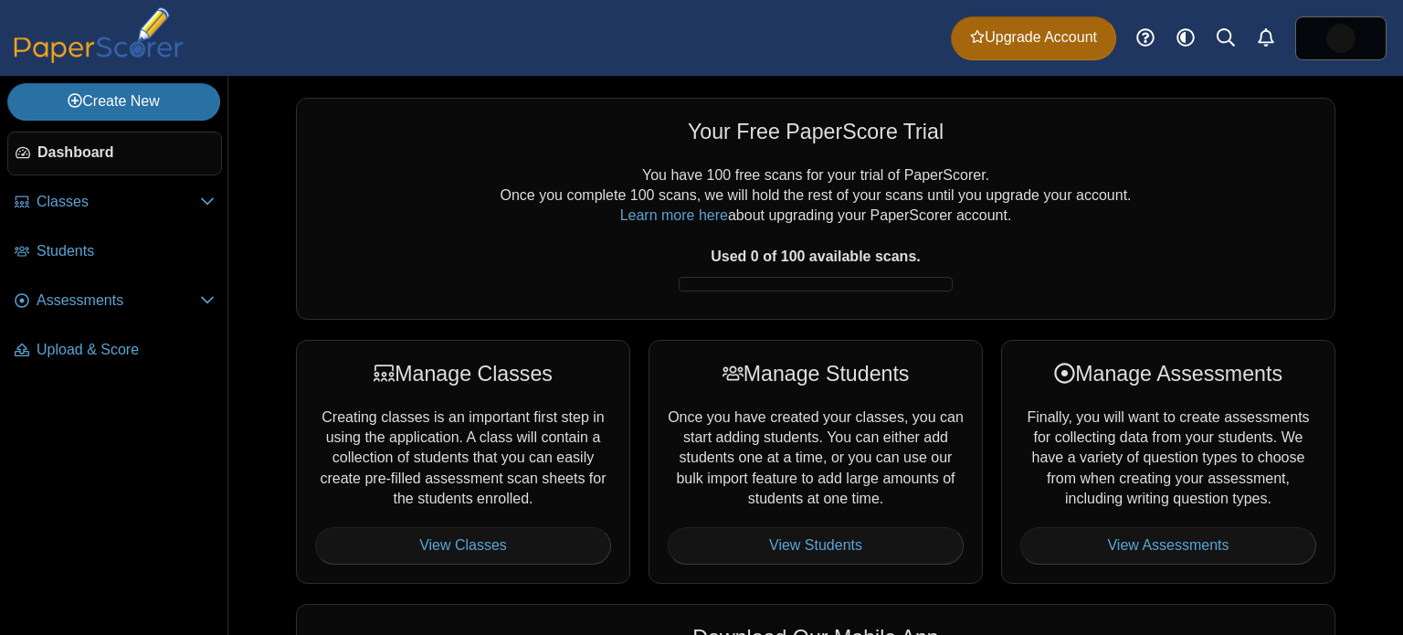
scroll to position [0, 0]
click at [73, 35] on img at bounding box center [98, 35] width 183 height 56
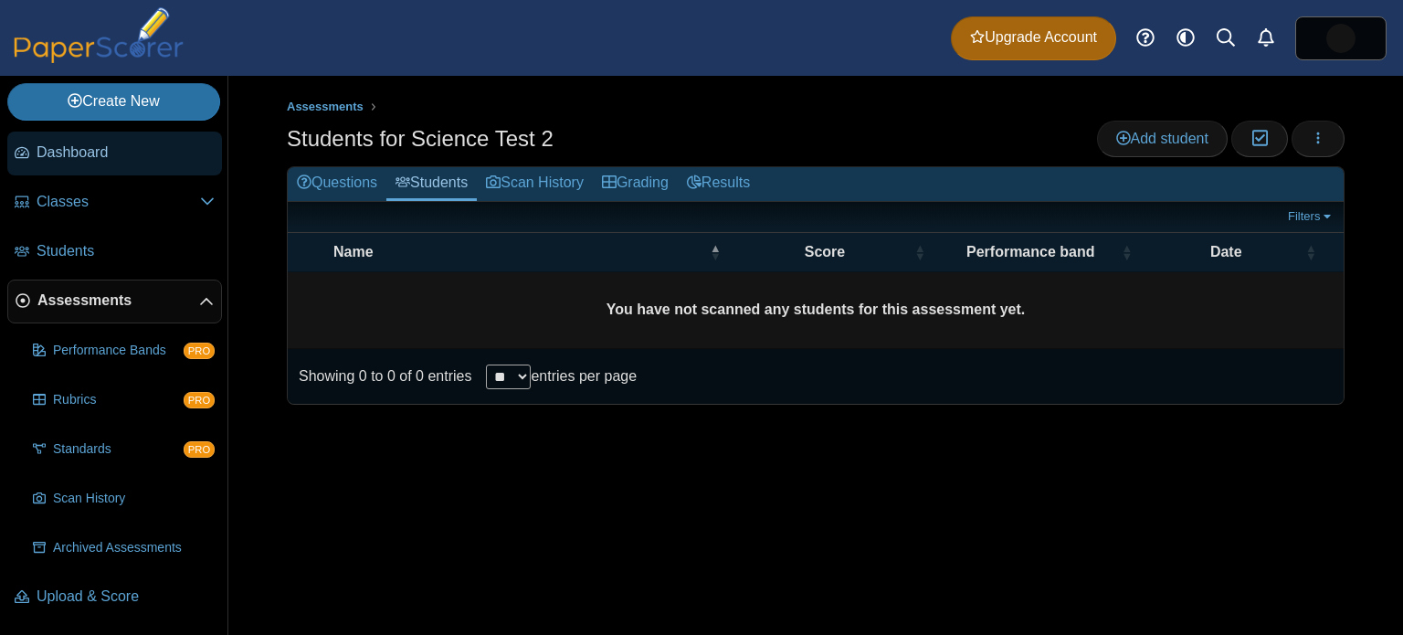
click at [70, 144] on span "Dashboard" at bounding box center [126, 152] width 178 height 20
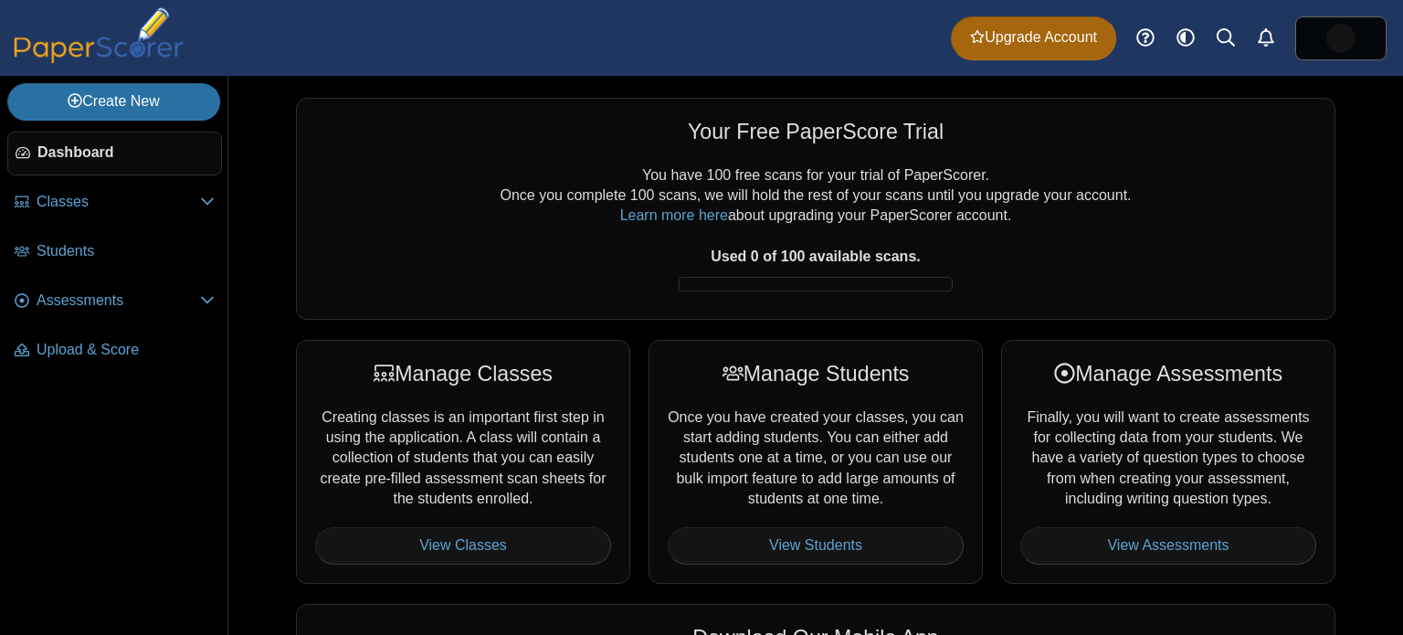
drag, startPoint x: 655, startPoint y: 0, endPoint x: 1228, endPoint y: 200, distance: 607.3
click at [1228, 200] on div "You have 100 free scans for your trial of PaperScorer. Once you complete 100 sc…" at bounding box center [815, 232] width 1001 height 135
click at [678, 218] on link "Learn more here" at bounding box center [674, 215] width 108 height 16
